Goal: Information Seeking & Learning: Learn about a topic

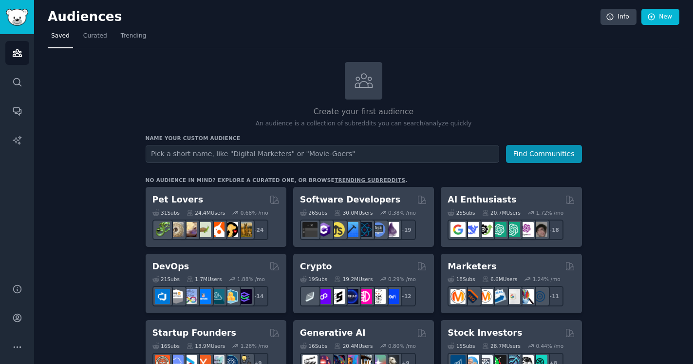
click at [216, 153] on input "text" at bounding box center [323, 154] width 354 height 18
click at [340, 178] on link "trending subreddits" at bounding box center [370, 180] width 71 height 6
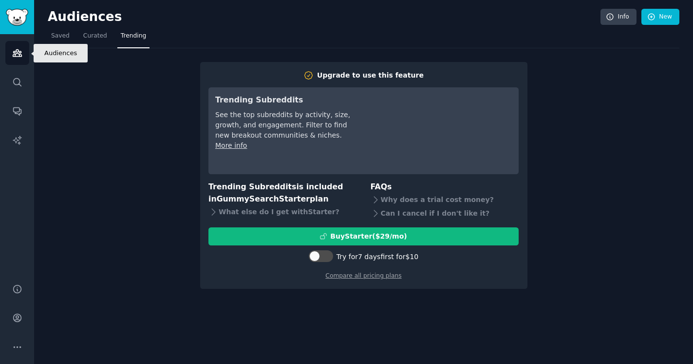
click at [18, 52] on icon "Sidebar" at bounding box center [17, 53] width 9 height 7
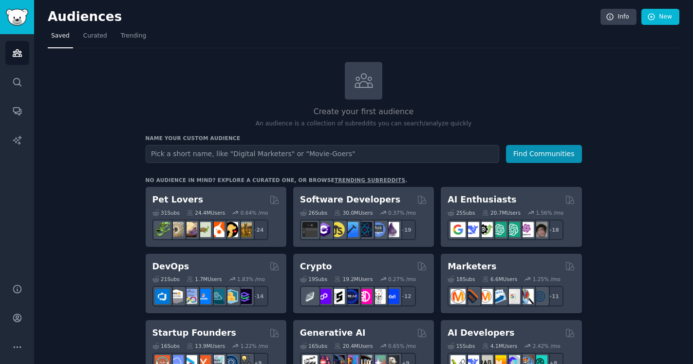
click at [222, 155] on input "text" at bounding box center [323, 154] width 354 height 18
type input "neurogum"
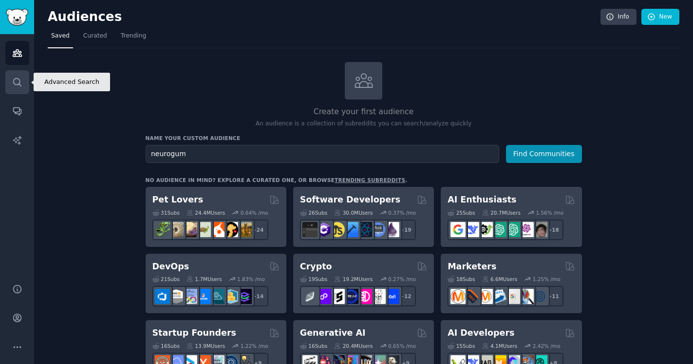
click at [19, 80] on icon "Sidebar" at bounding box center [17, 82] width 8 height 8
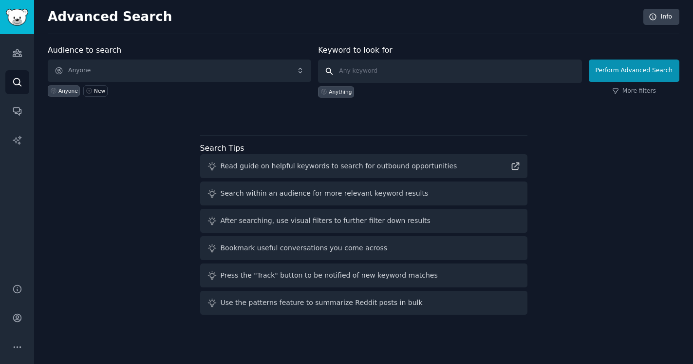
click at [374, 71] on input "text" at bounding box center [450, 70] width 264 height 23
type input "neurogum"
click button "Perform Advanced Search" at bounding box center [634, 70] width 91 height 22
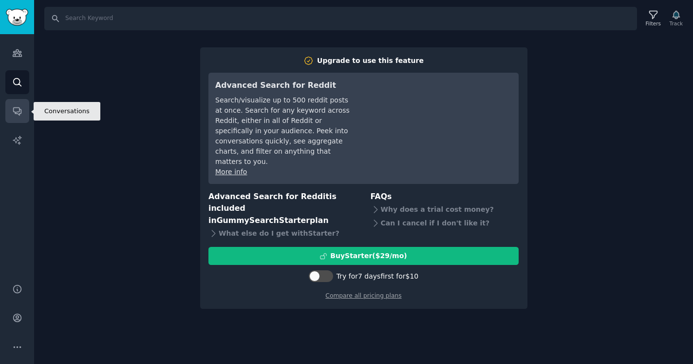
click at [13, 112] on icon "Sidebar" at bounding box center [17, 111] width 10 height 10
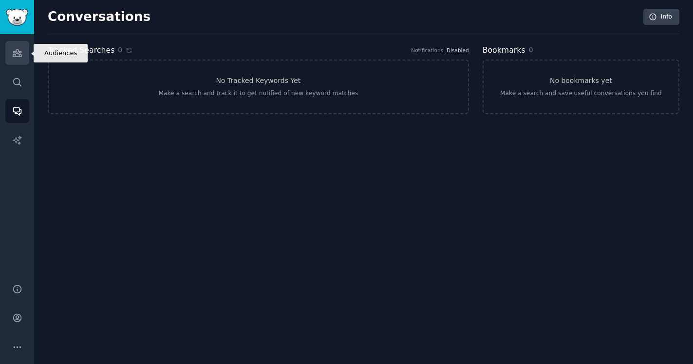
click at [17, 55] on icon "Sidebar" at bounding box center [17, 53] width 10 height 10
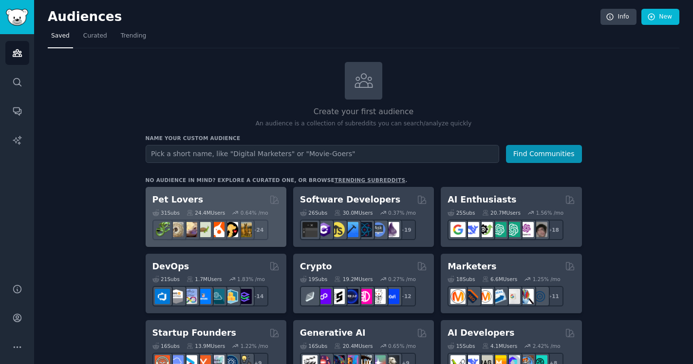
click at [180, 196] on h2 "Pet Lovers" at bounding box center [178, 199] width 51 height 12
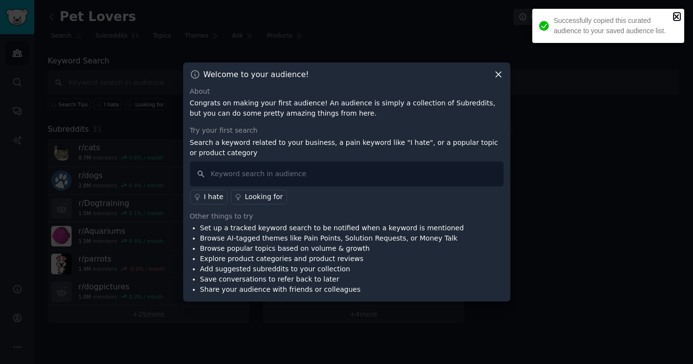
click at [679, 16] on icon "close" at bounding box center [677, 17] width 7 height 8
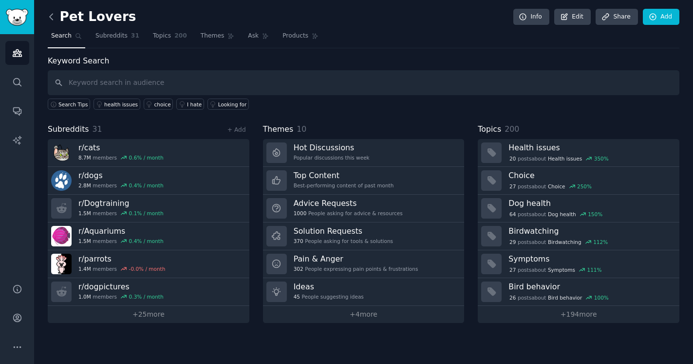
click at [51, 19] on icon at bounding box center [51, 17] width 3 height 6
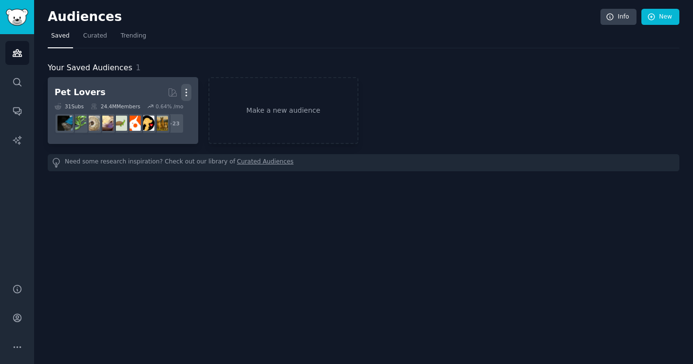
click at [187, 91] on icon "button" at bounding box center [186, 92] width 10 height 10
click at [165, 114] on p "Delete" at bounding box center [160, 113] width 22 height 10
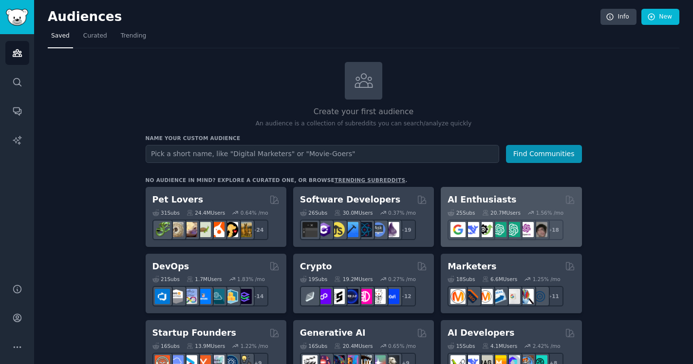
click at [519, 196] on div "AI Enthusiasts" at bounding box center [511, 199] width 127 height 12
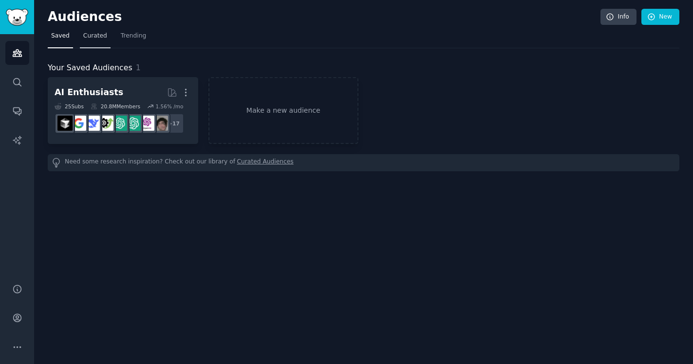
click at [96, 34] on span "Curated" at bounding box center [95, 36] width 24 height 9
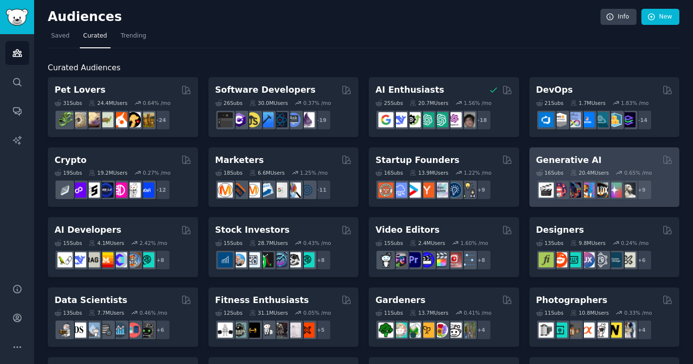
click at [562, 150] on div "Generative AI 16 Sub s 20.4M Users 0.65 % /mo + 9" at bounding box center [605, 177] width 151 height 60
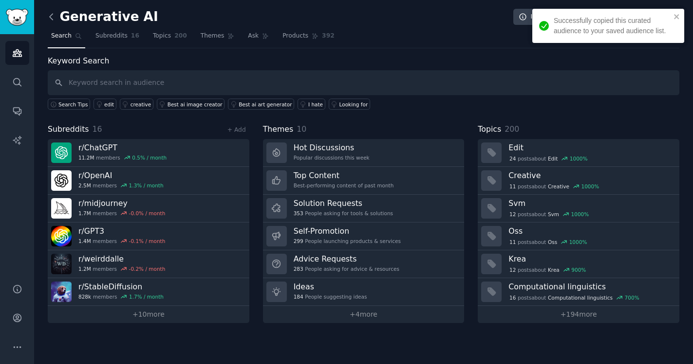
click at [50, 19] on icon at bounding box center [51, 17] width 10 height 10
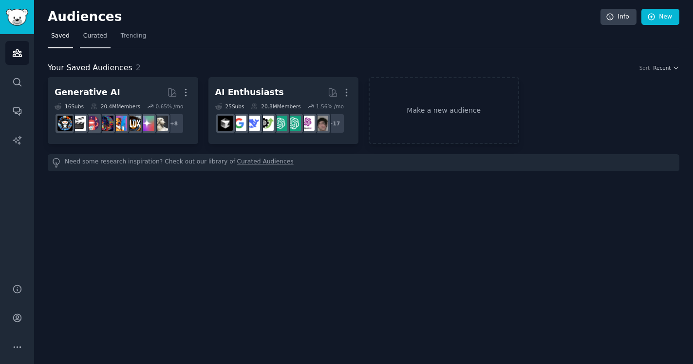
click at [106, 36] on link "Curated" at bounding box center [95, 38] width 31 height 20
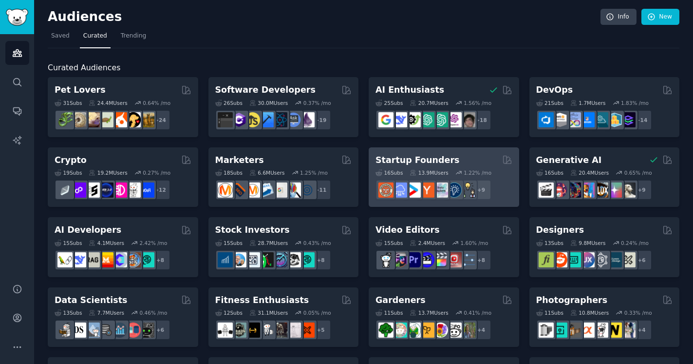
click at [440, 158] on h2 "Startup Founders" at bounding box center [418, 160] width 84 height 12
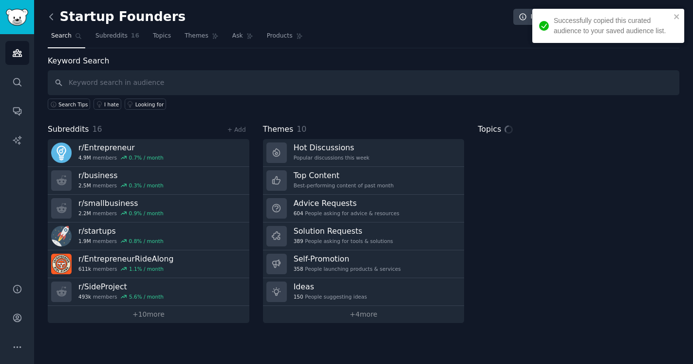
click at [53, 20] on icon at bounding box center [51, 17] width 10 height 10
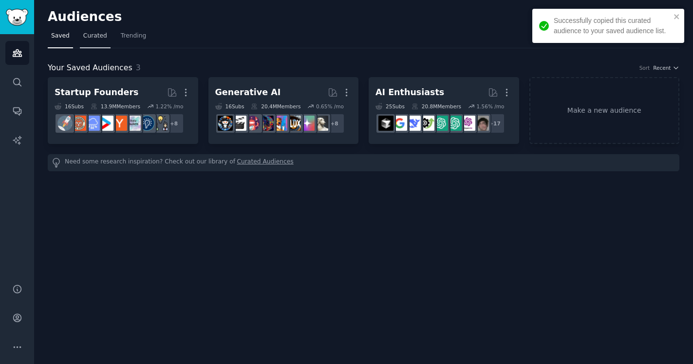
click at [101, 37] on span "Curated" at bounding box center [95, 36] width 24 height 9
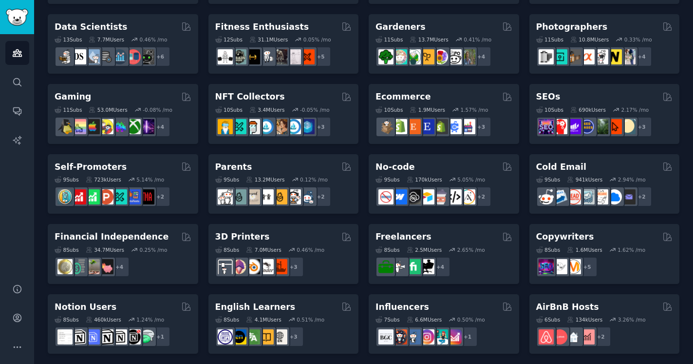
scroll to position [279, 0]
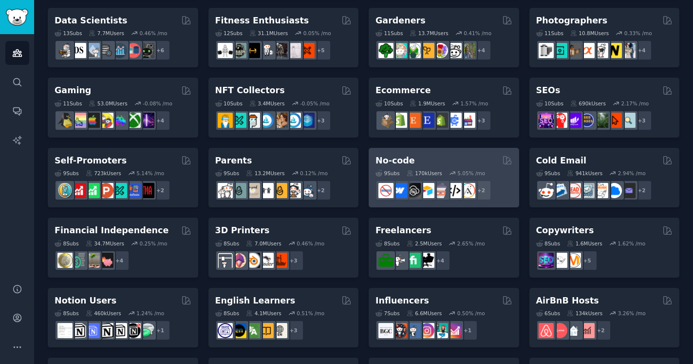
click at [461, 154] on div "No-code Curated by GummySearch 9 Sub s 170k Users 5.05 % /mo + 2" at bounding box center [444, 178] width 151 height 60
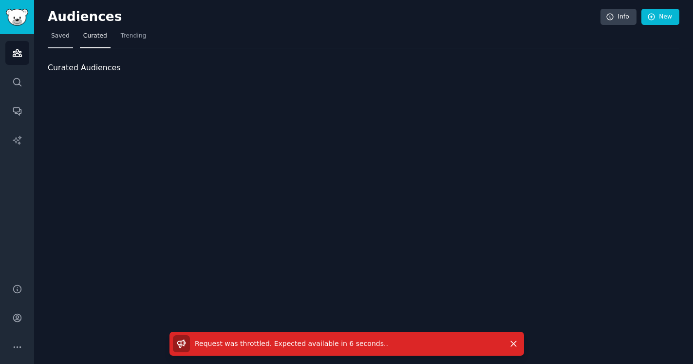
click at [62, 36] on span "Saved" at bounding box center [60, 36] width 19 height 9
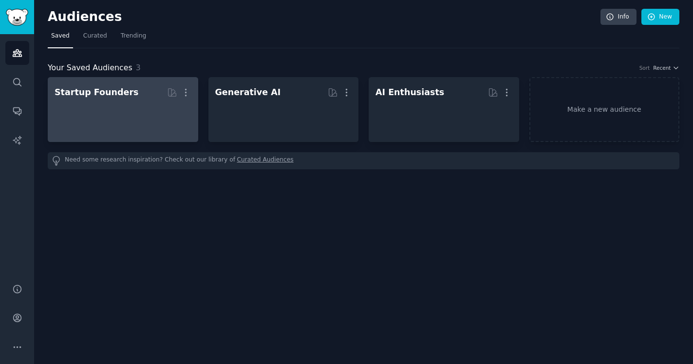
click at [178, 115] on div at bounding box center [123, 118] width 137 height 34
